Goal: Navigation & Orientation: Find specific page/section

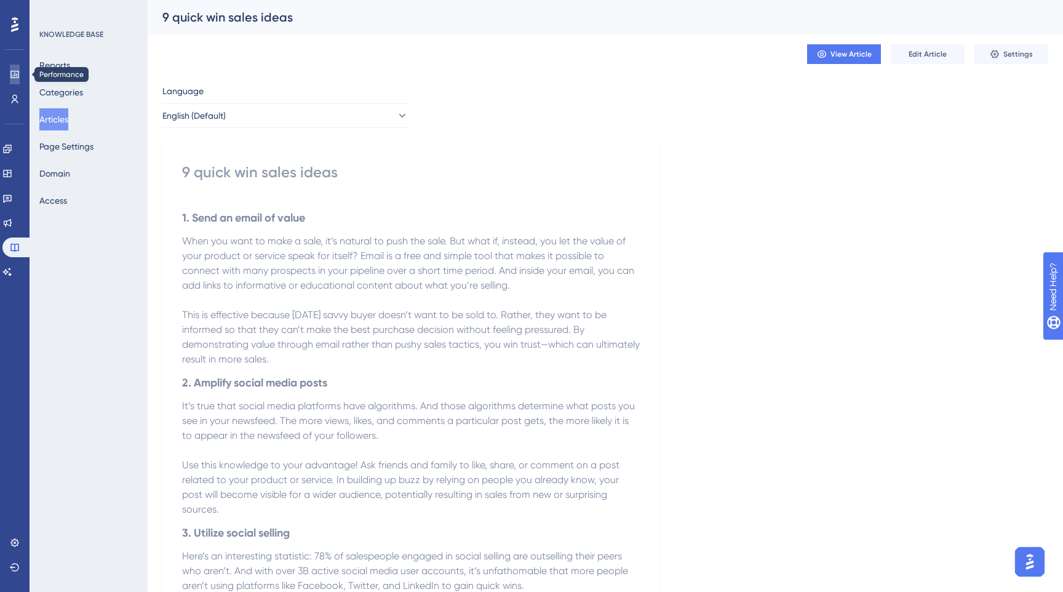
click at [11, 80] on link at bounding box center [15, 75] width 10 height 20
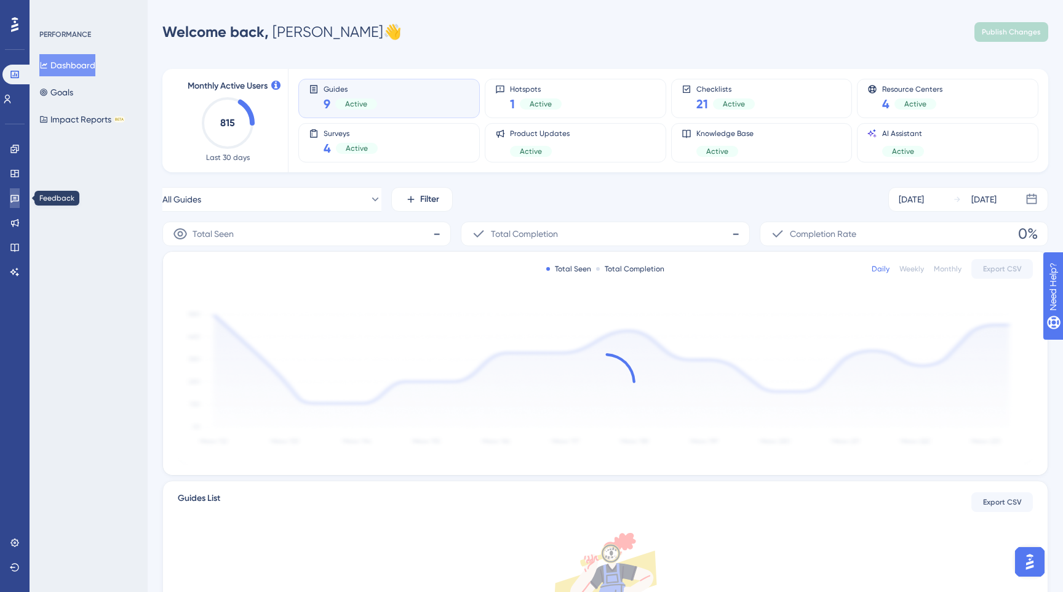
click at [14, 199] on icon at bounding box center [15, 198] width 10 height 10
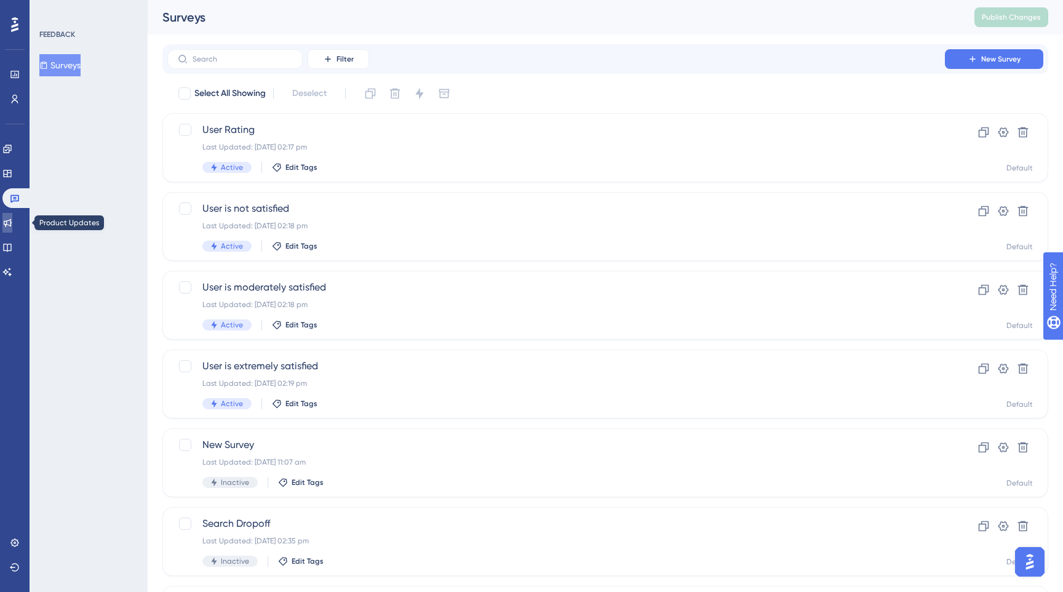
click at [12, 223] on icon at bounding box center [8, 223] width 8 height 8
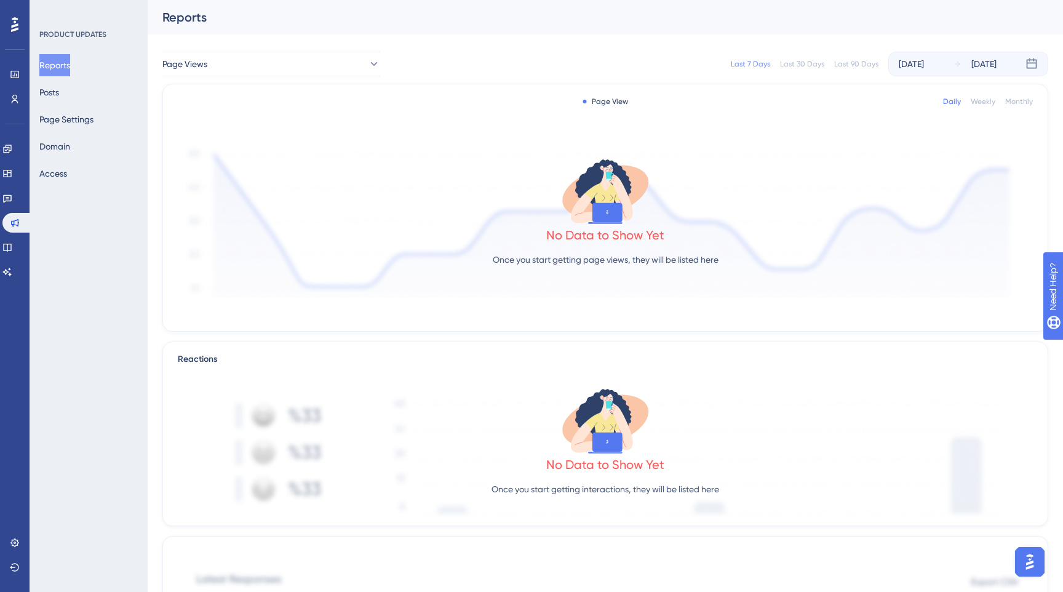
click at [56, 161] on div "Reports Posts Page Settings Domain Access" at bounding box center [89, 119] width 100 height 130
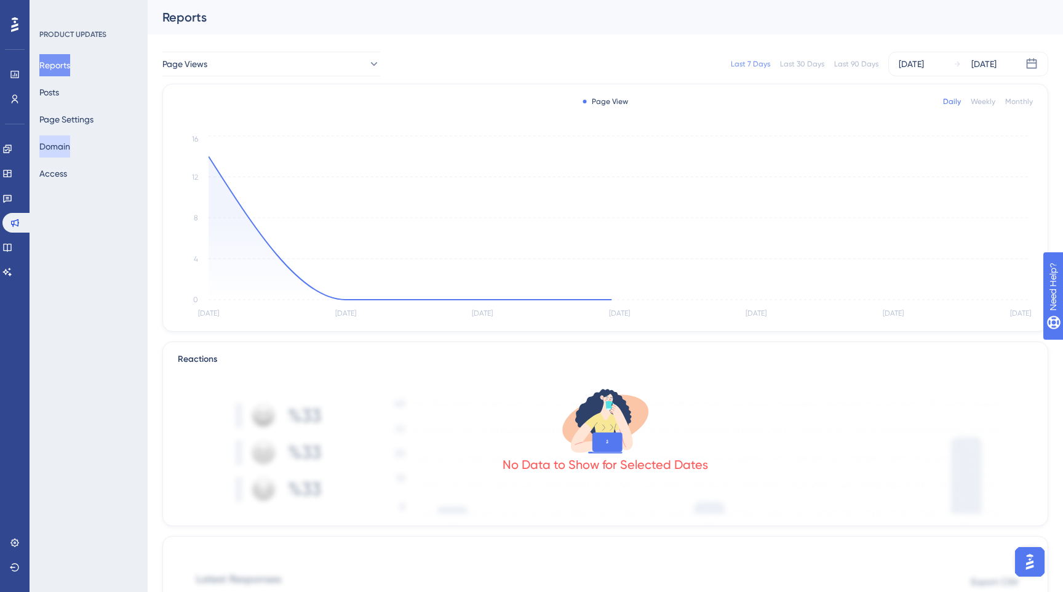
click at [57, 145] on button "Domain" at bounding box center [54, 146] width 31 height 22
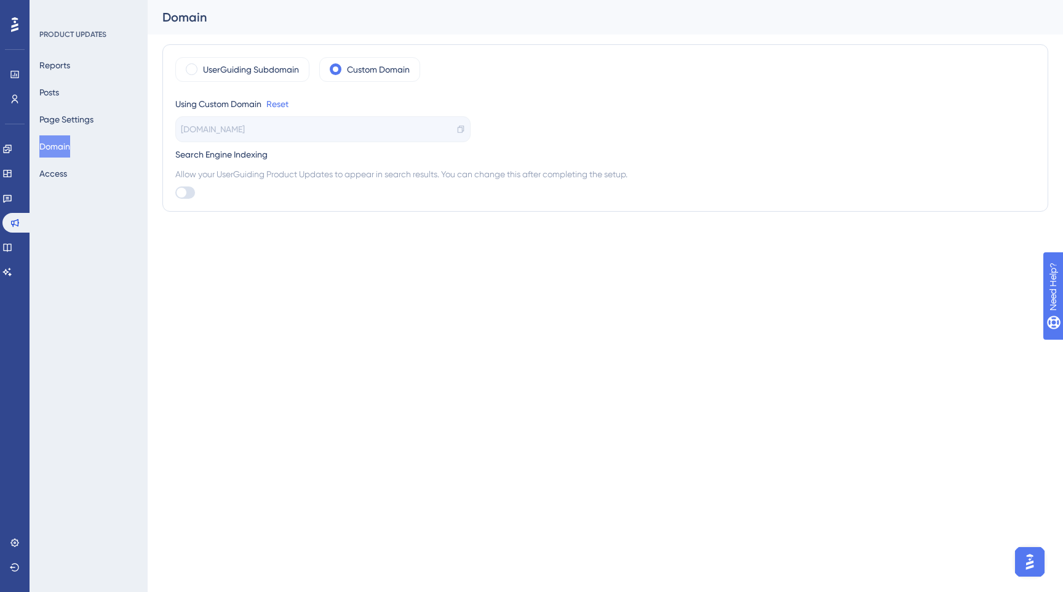
click at [274, 0] on html "Performance Users Engagement Widgets Feedback Product Updates Knowledge Base AI…" at bounding box center [531, 0] width 1063 height 0
click at [50, 70] on button "Reports" at bounding box center [54, 65] width 31 height 22
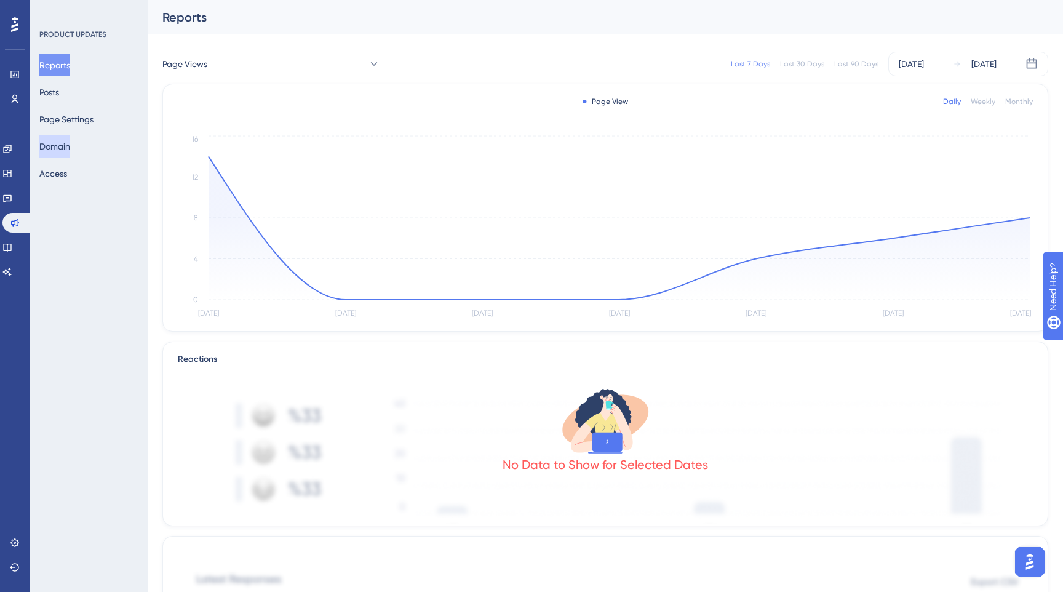
click at [66, 146] on button "Domain" at bounding box center [54, 146] width 31 height 22
